Goal: Task Accomplishment & Management: Complete application form

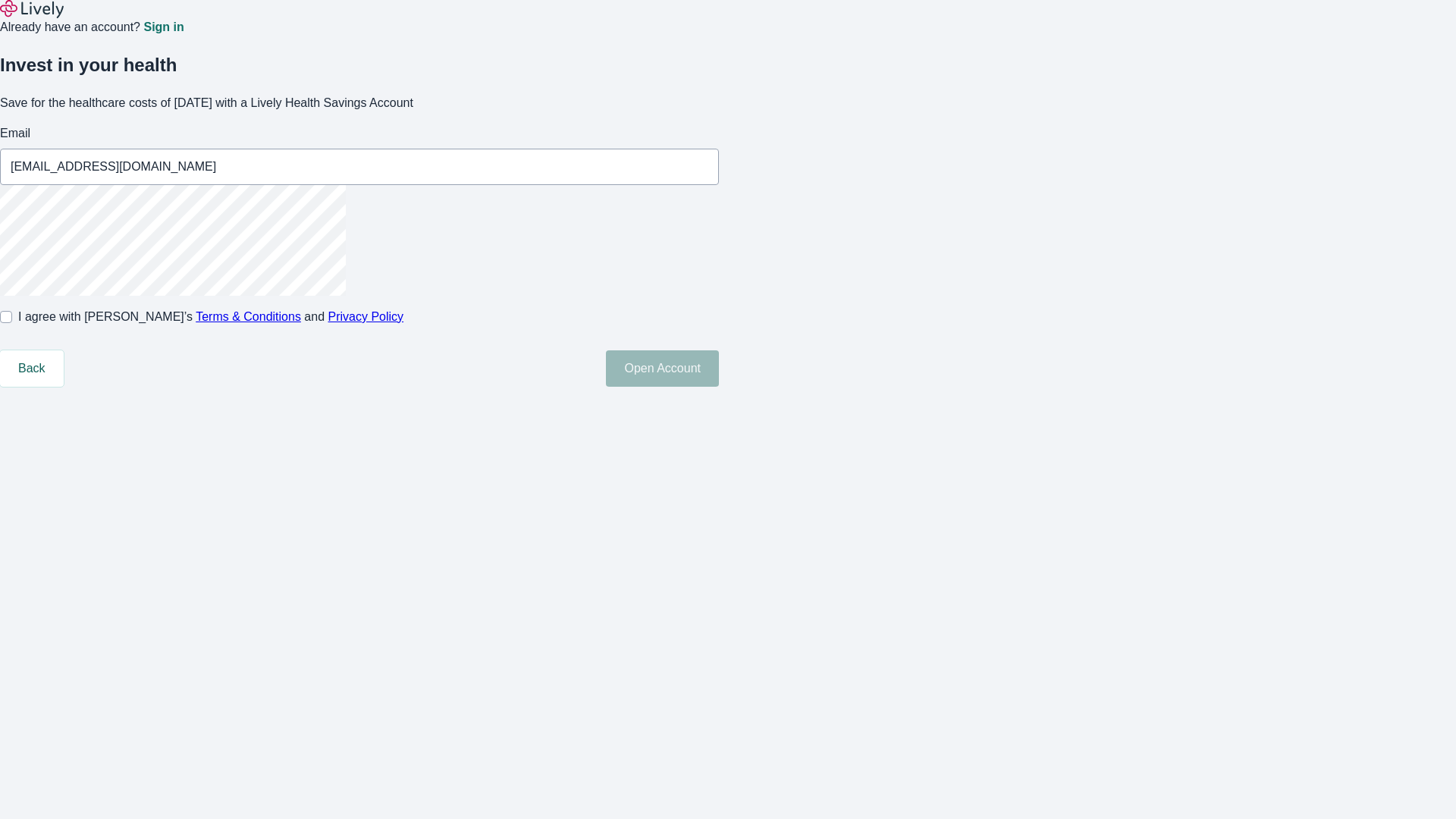
click at [12, 323] on input "I agree with Lively’s Terms & Conditions and Privacy Policy" at bounding box center [6, 316] width 12 height 12
checkbox input "true"
click at [719, 387] on button "Open Account" at bounding box center [662, 368] width 113 height 36
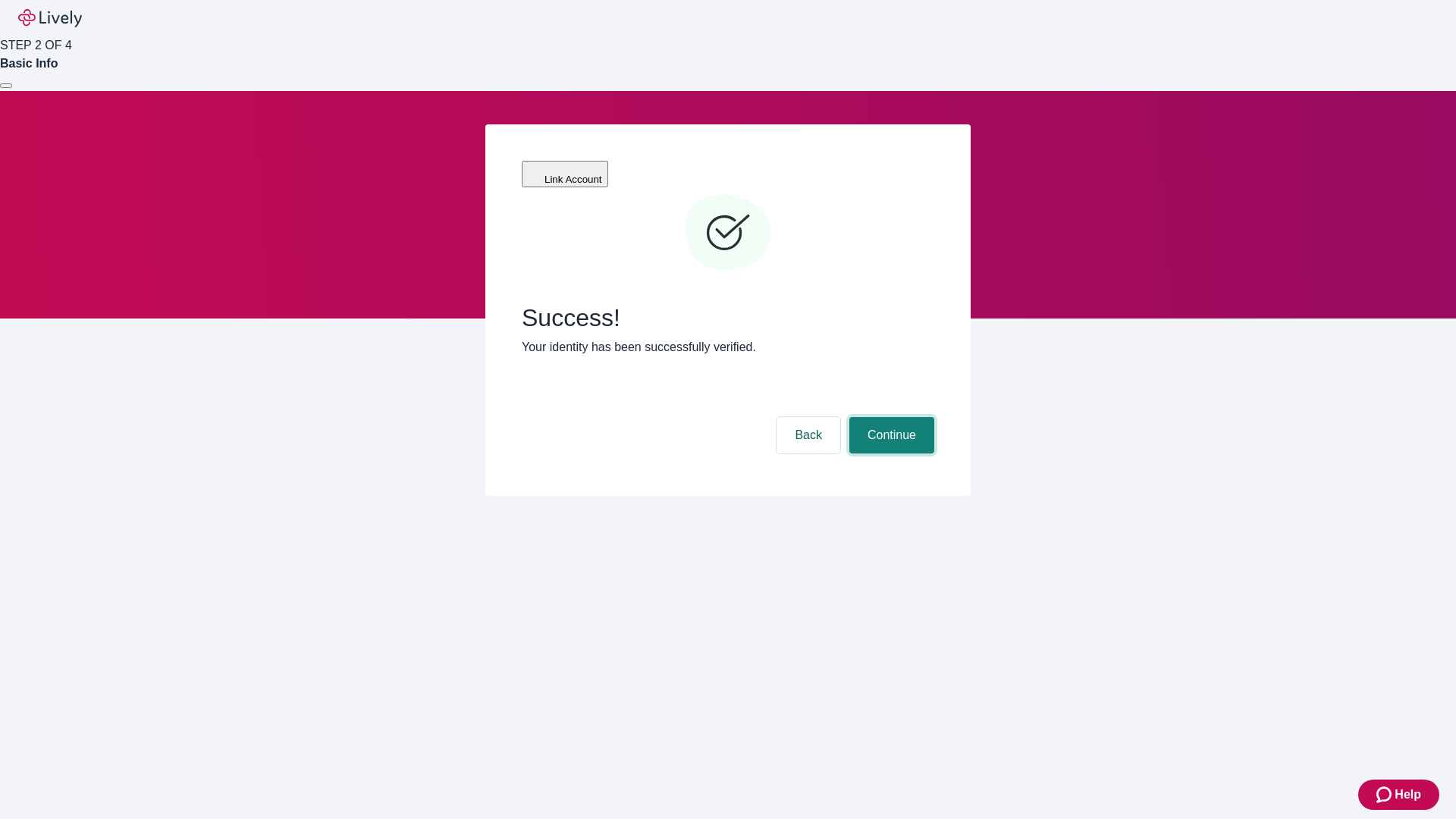
click at [890, 417] on button "Continue" at bounding box center [892, 435] width 85 height 36
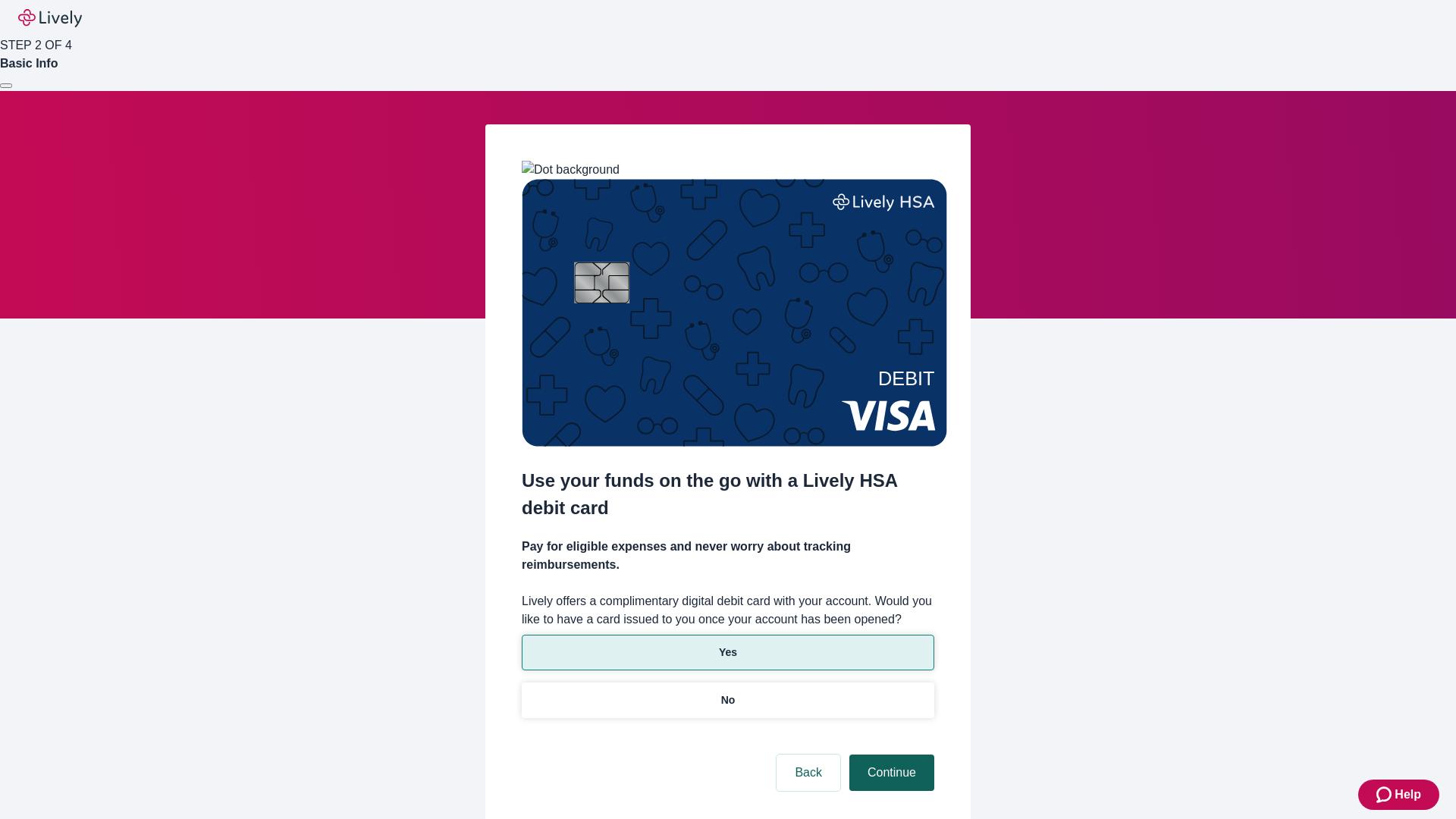
click at [727, 644] on p "Yes" at bounding box center [728, 652] width 18 height 16
click at [890, 754] on button "Continue" at bounding box center [892, 773] width 85 height 36
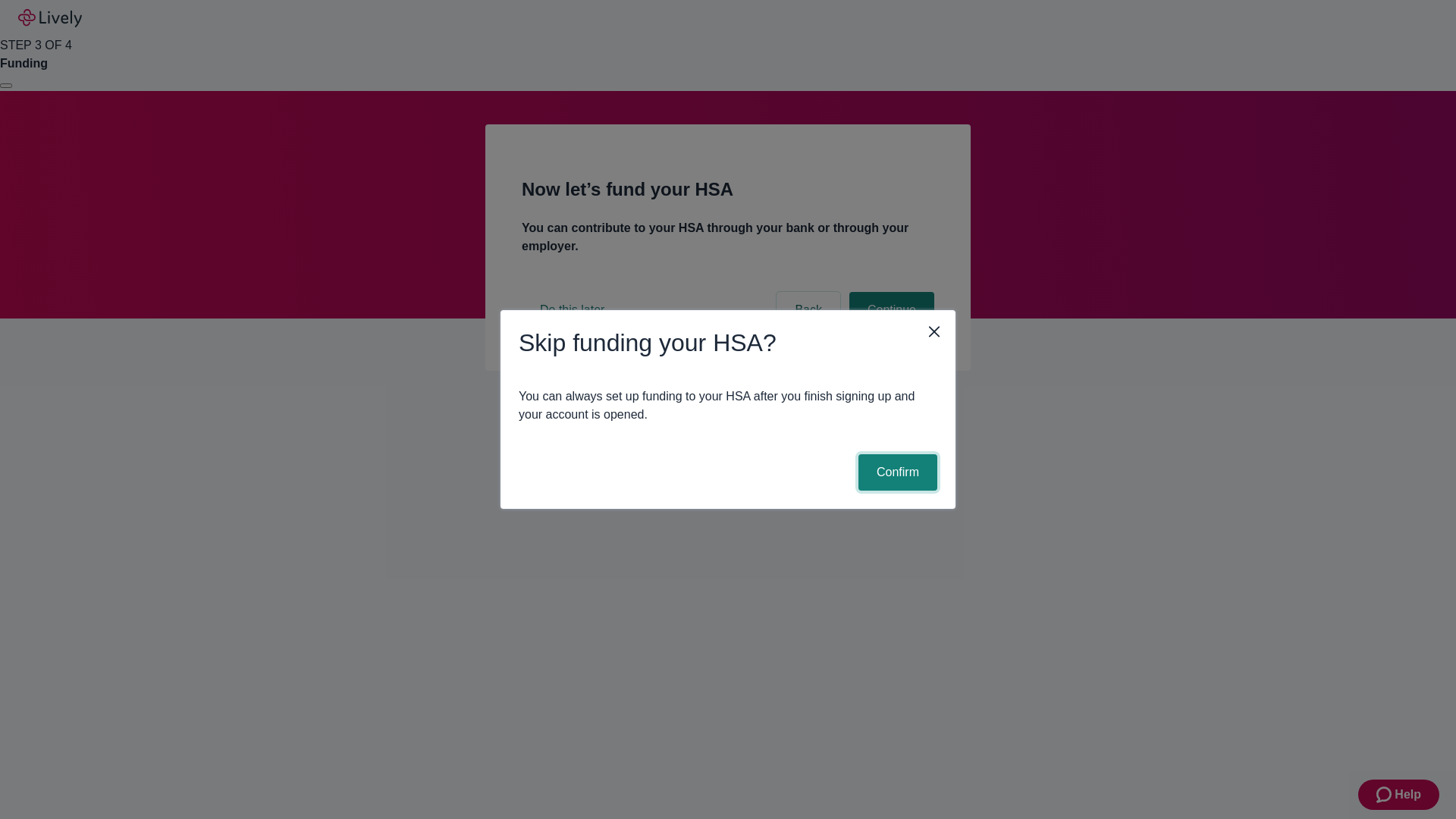
click at [895, 473] on button "Confirm" at bounding box center [898, 472] width 79 height 36
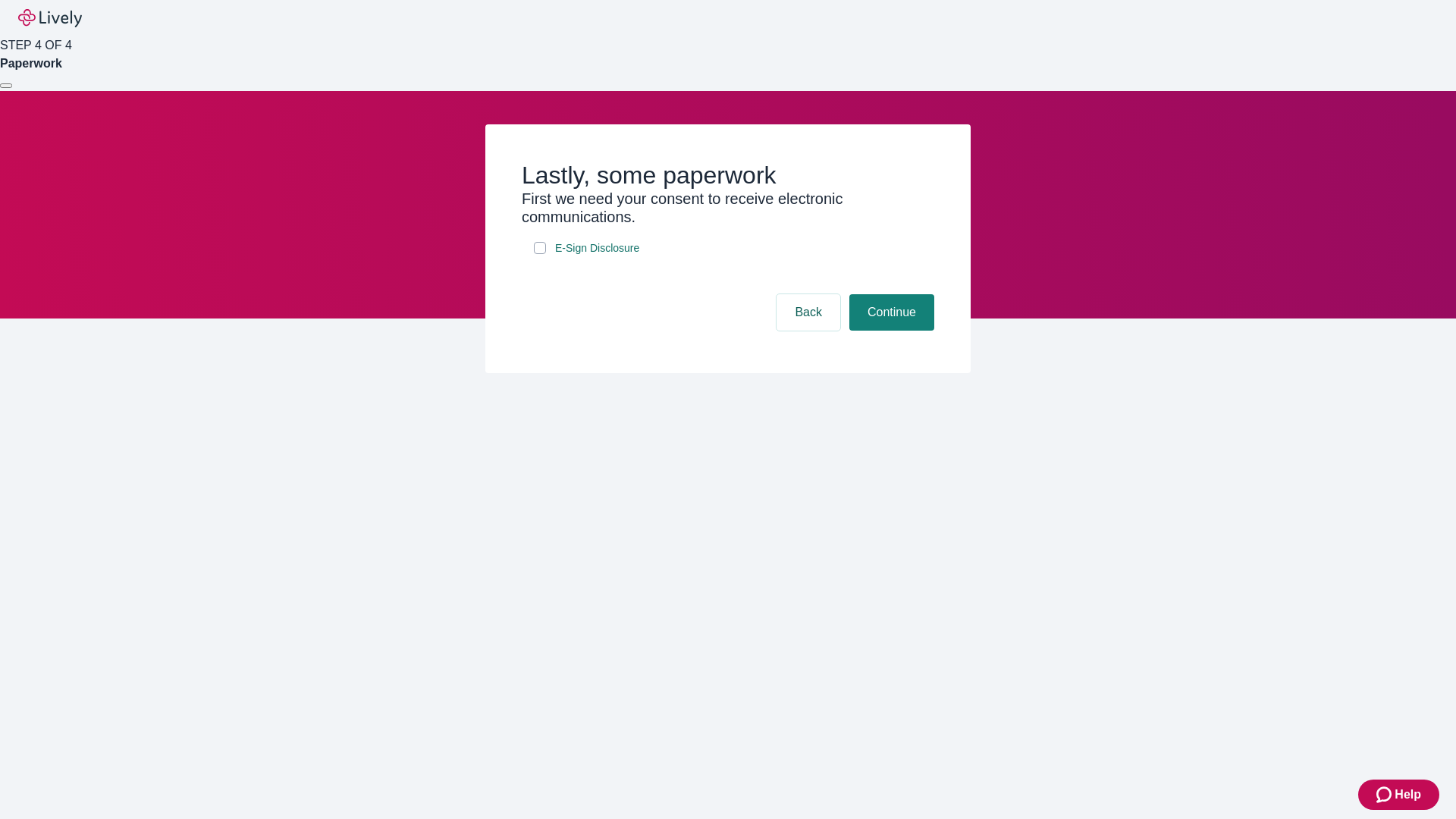
click at [540, 254] on input "E-Sign Disclosure" at bounding box center [540, 247] width 12 height 12
checkbox input "true"
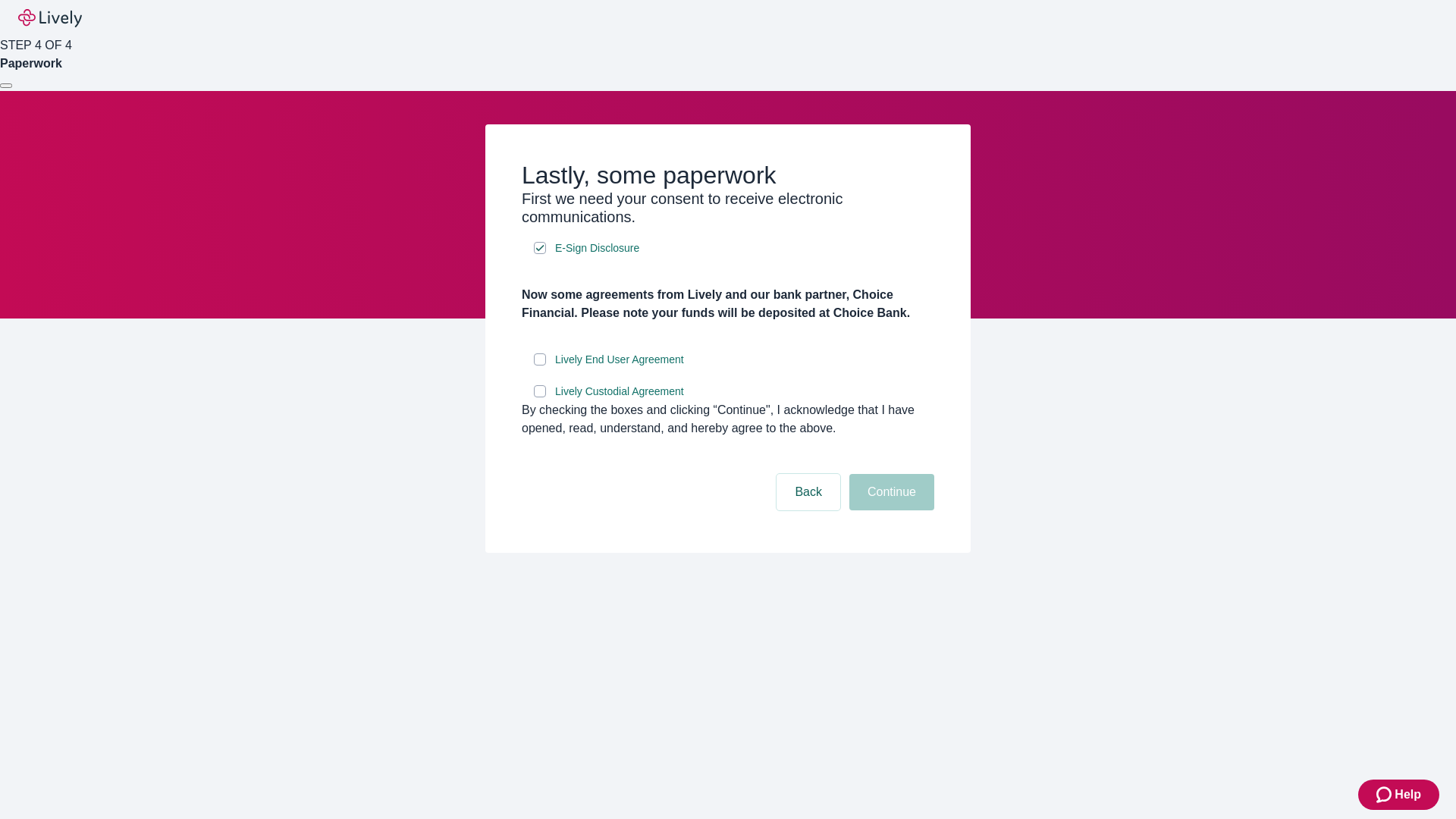
click at [540, 366] on input "Lively End User Agreement" at bounding box center [540, 359] width 12 height 12
checkbox input "true"
click at [540, 397] on input "Lively Custodial Agreement" at bounding box center [540, 391] width 12 height 12
checkbox input "true"
click at [890, 511] on button "Continue" at bounding box center [892, 492] width 85 height 36
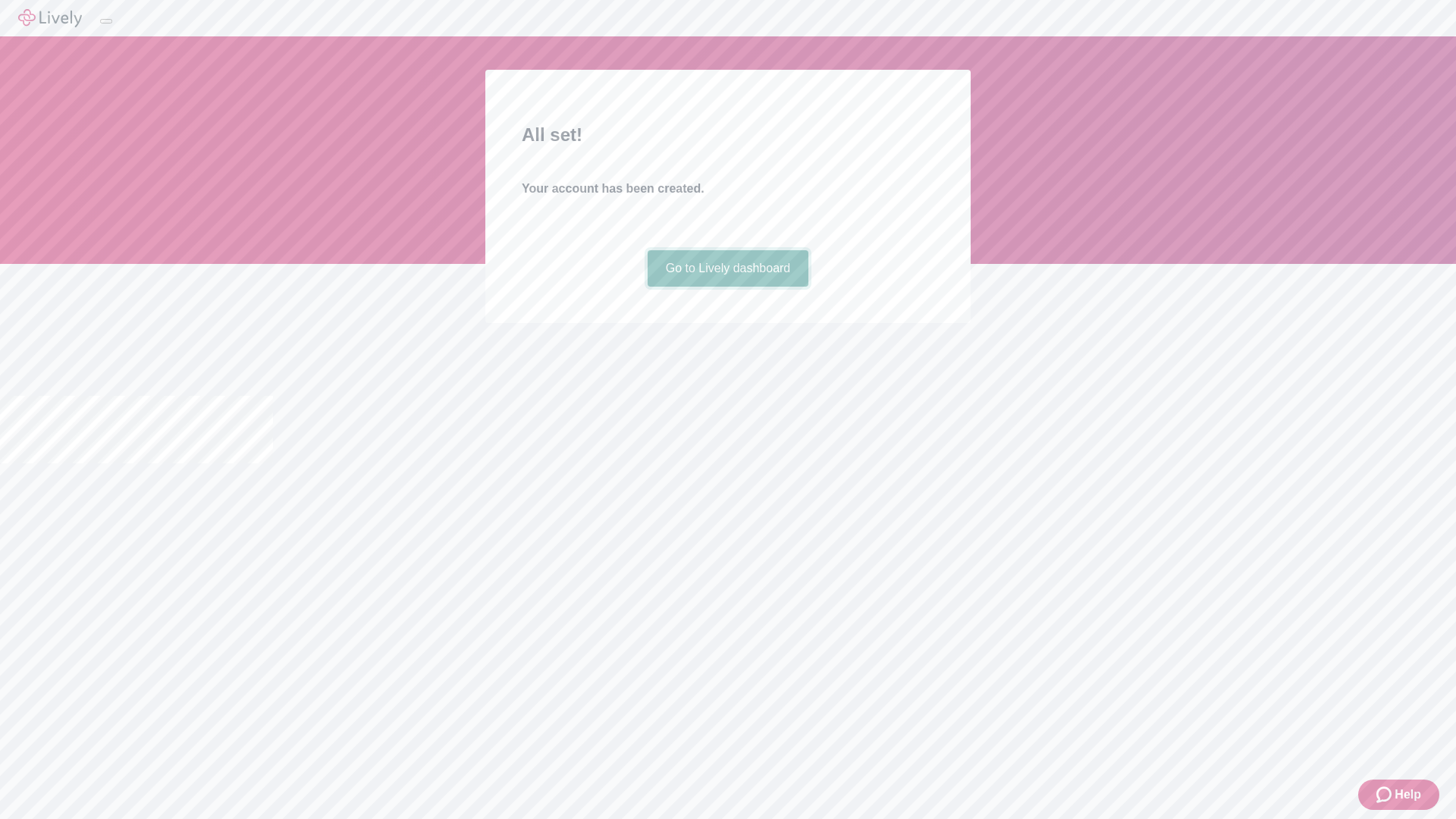
click at [727, 286] on link "Go to Lively dashboard" at bounding box center [728, 268] width 161 height 36
